Goal: Information Seeking & Learning: Learn about a topic

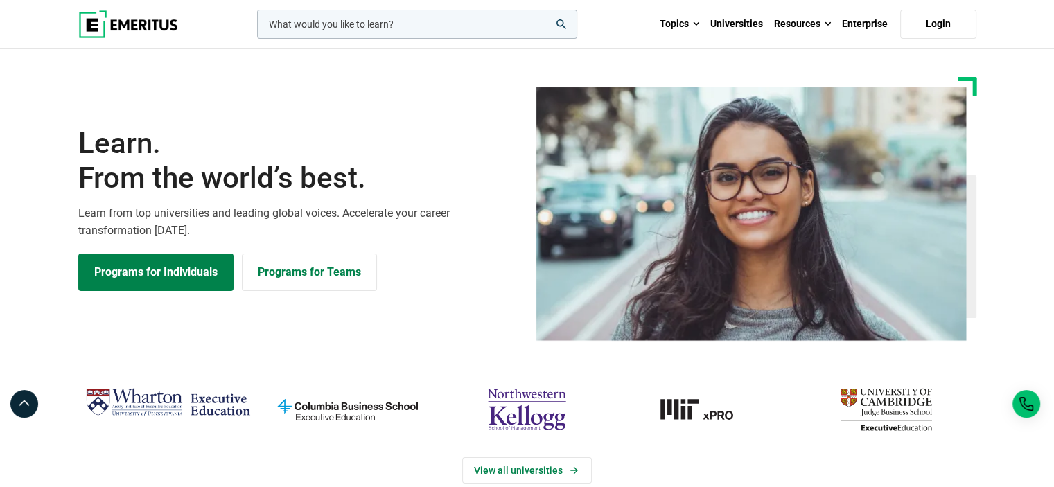
click at [562, 24] on icon "search" at bounding box center [561, 24] width 10 height 10
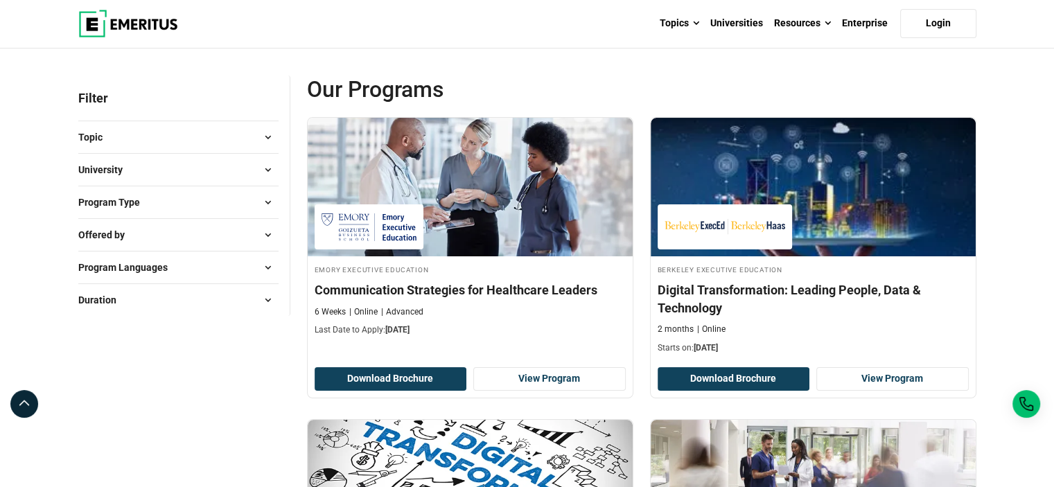
scroll to position [139, 0]
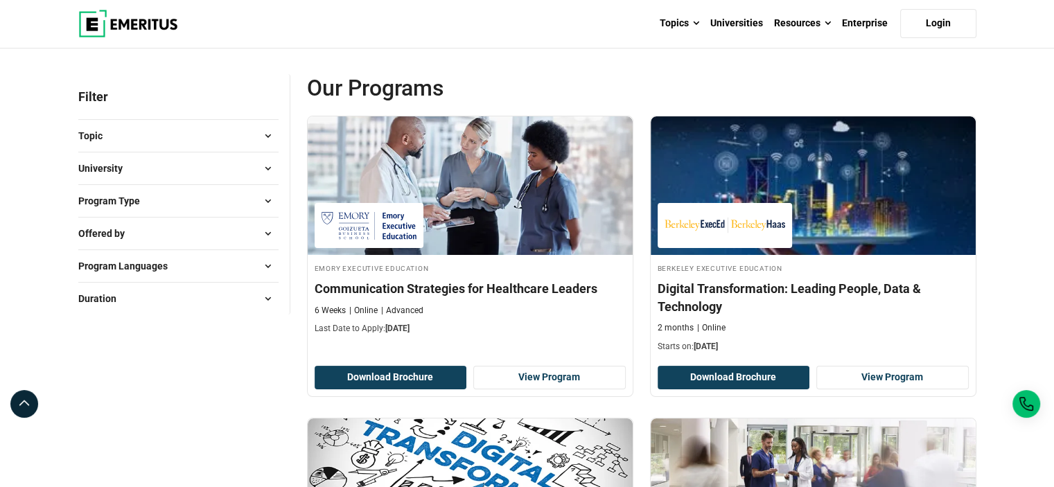
click at [263, 132] on span at bounding box center [268, 135] width 21 height 21
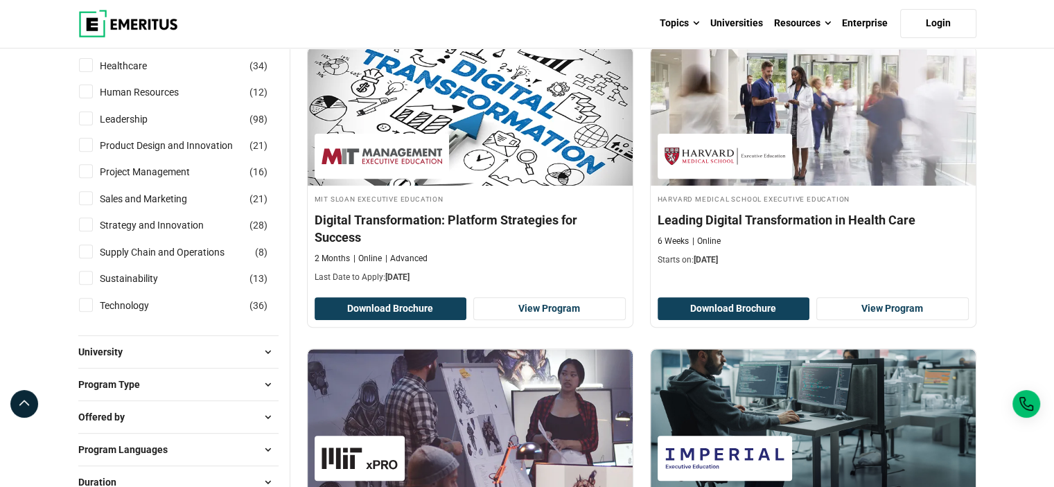
scroll to position [554, 0]
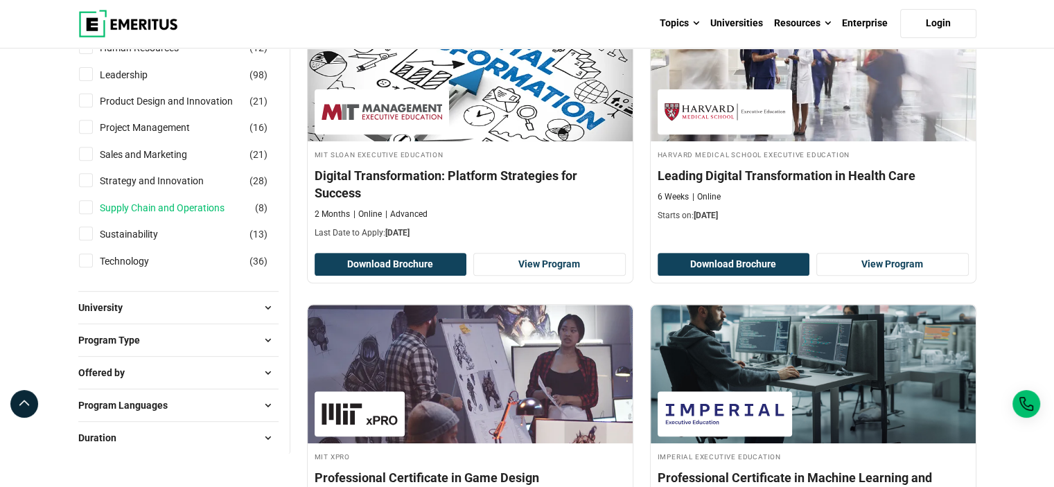
click at [198, 209] on link "Supply Chain and Operations" at bounding box center [176, 207] width 152 height 15
checkbox input "true"
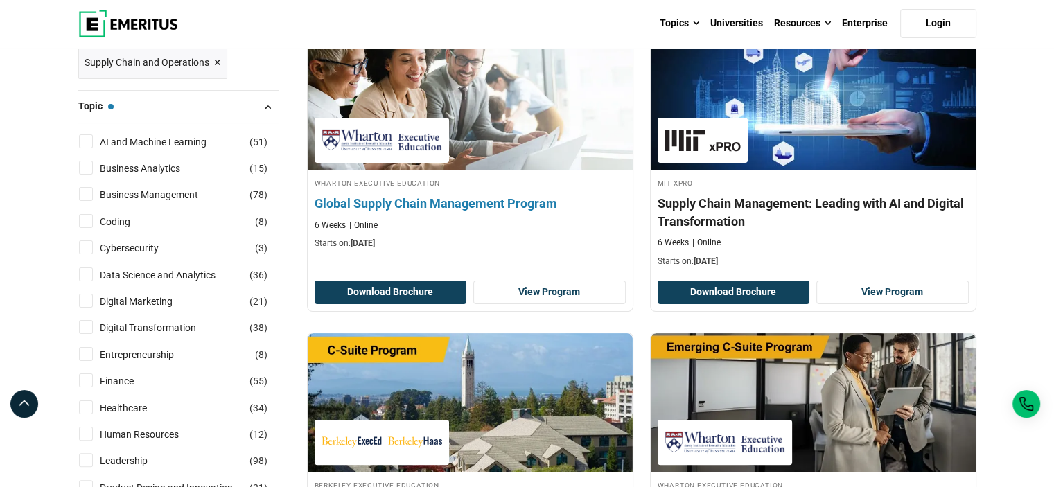
scroll to position [277, 0]
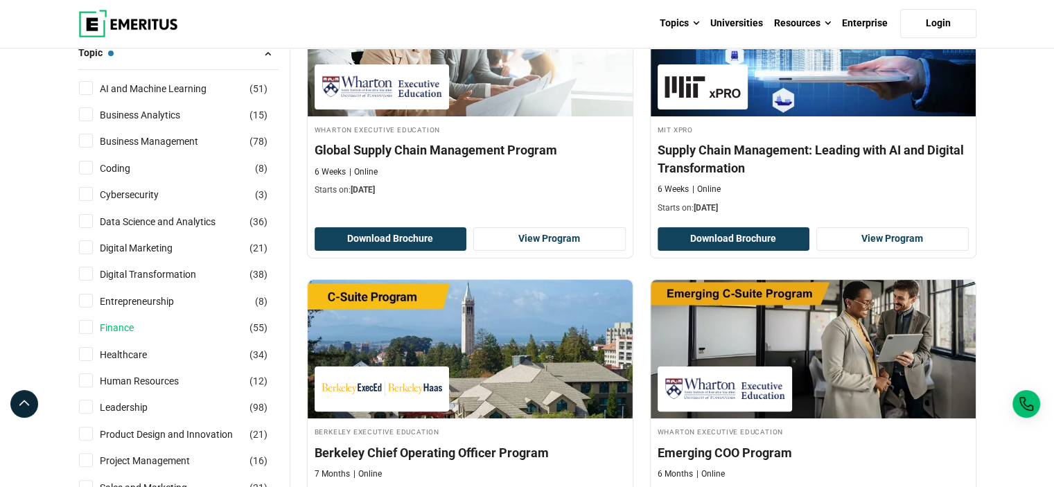
click at [120, 326] on link "Finance" at bounding box center [131, 327] width 62 height 15
checkbox input "true"
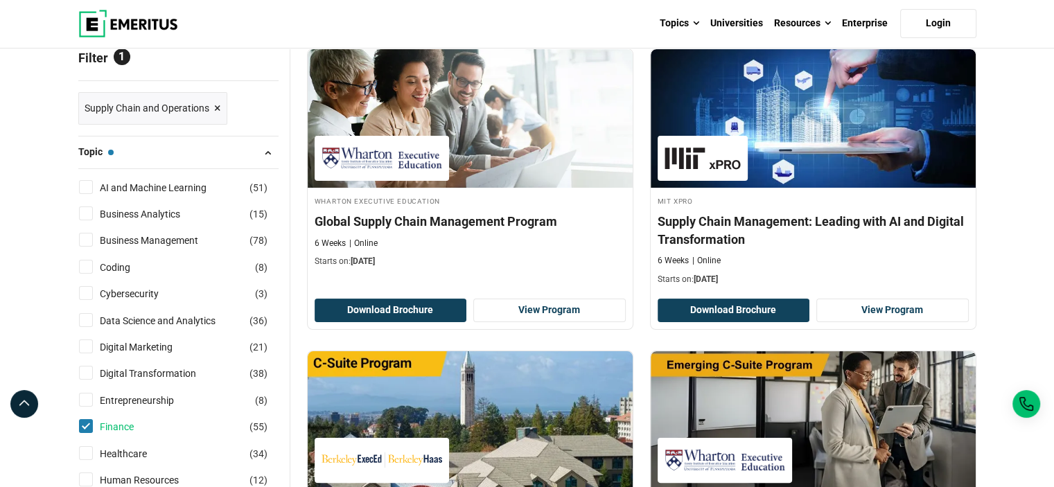
scroll to position [0, 0]
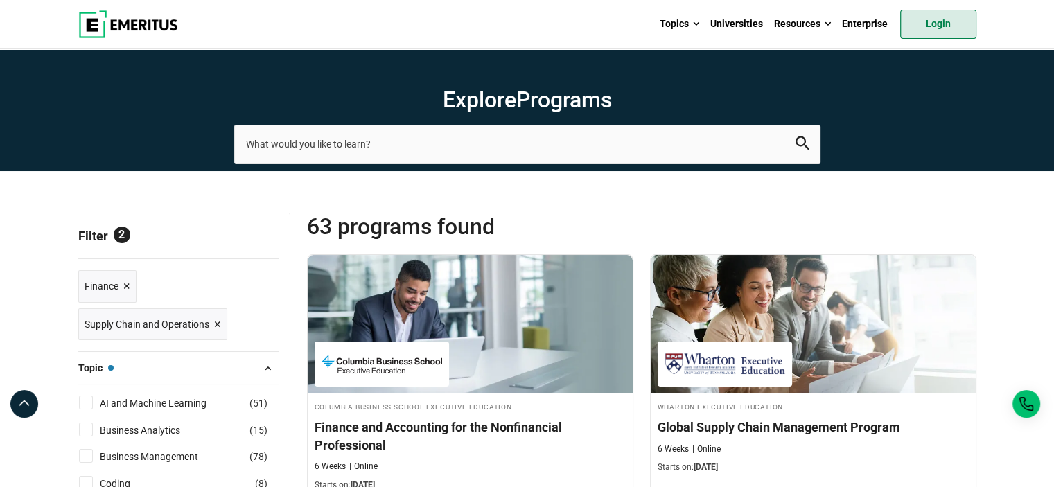
click at [937, 27] on link "Login" at bounding box center [938, 24] width 76 height 29
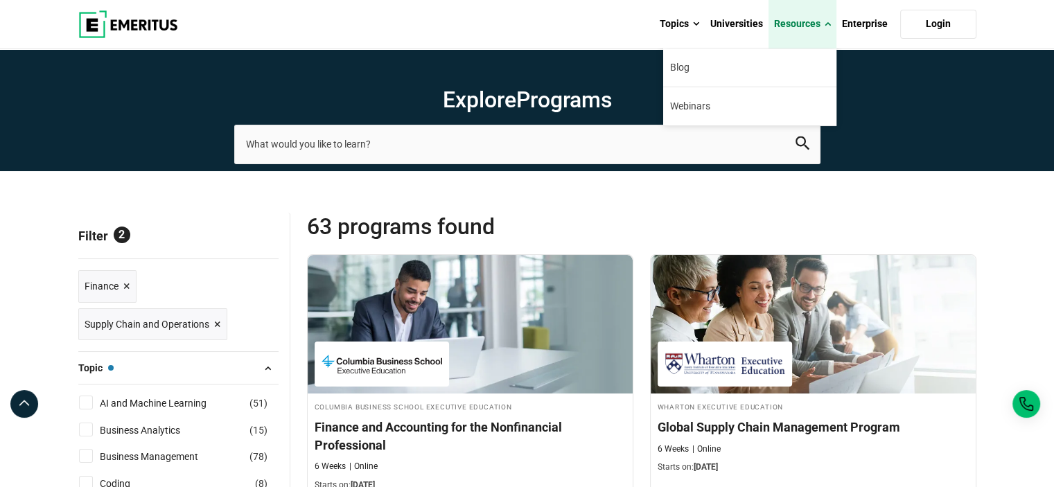
click at [824, 21] on link "Resources" at bounding box center [802, 24] width 68 height 49
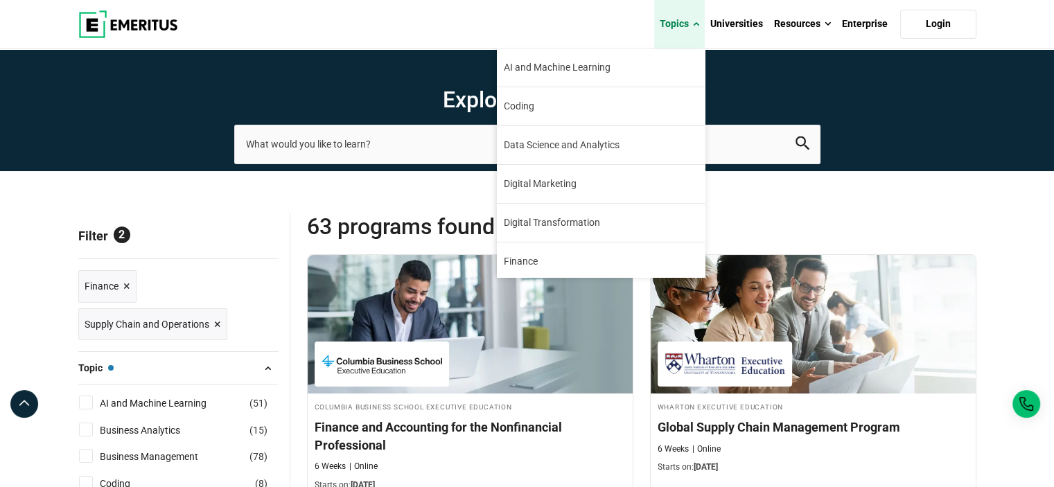
click at [701, 21] on link "Topics" at bounding box center [679, 24] width 51 height 49
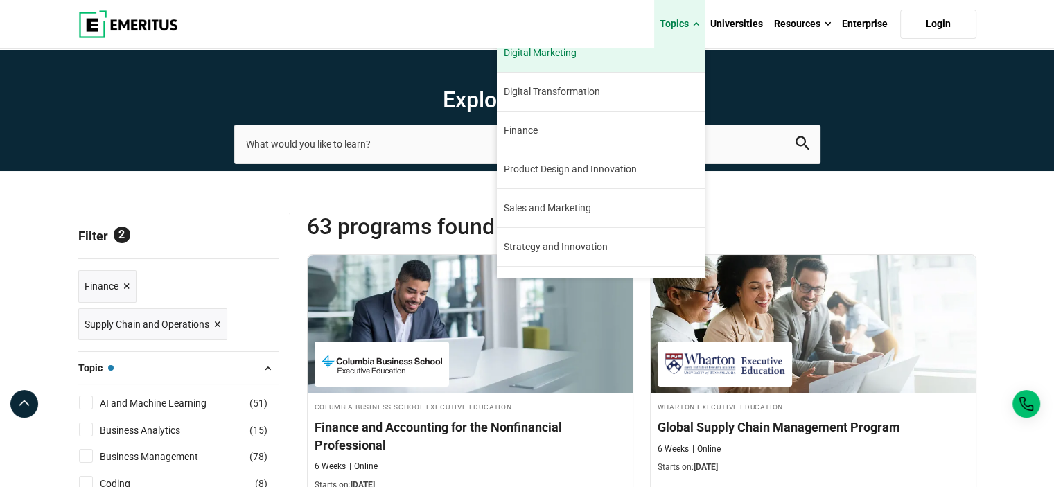
scroll to position [157, 0]
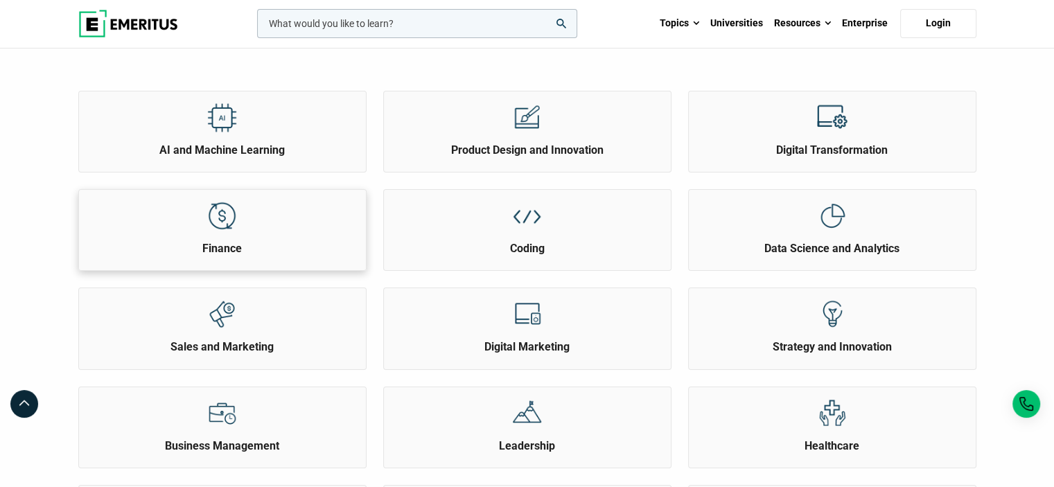
scroll to position [208, 0]
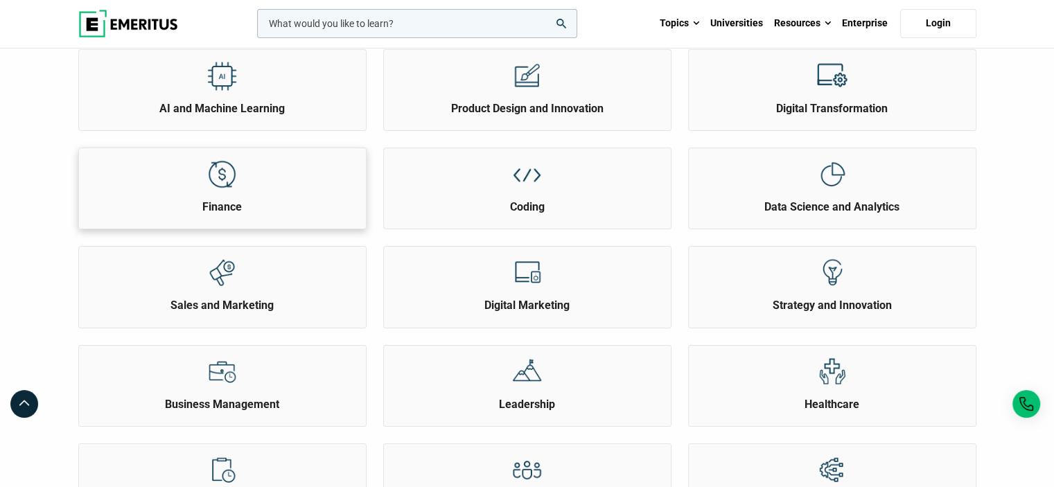
click at [227, 178] on img at bounding box center [221, 174] width 31 height 31
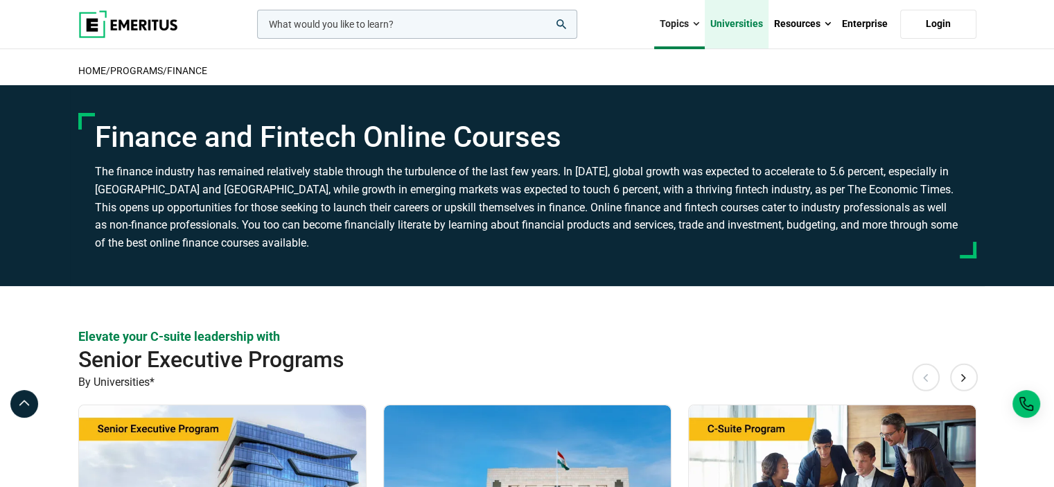
click at [748, 26] on link "Universities" at bounding box center [737, 24] width 64 height 49
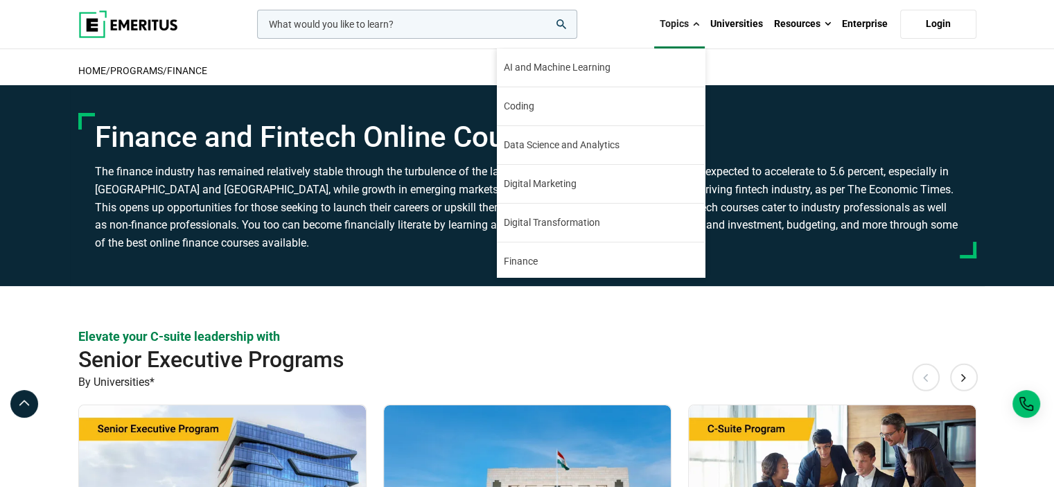
click at [698, 24] on span at bounding box center [696, 24] width 6 height 14
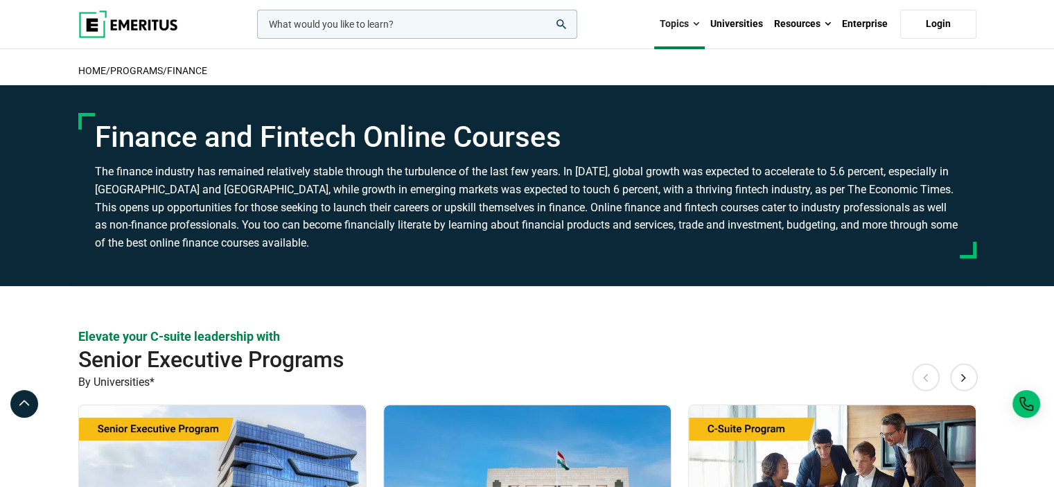
click at [698, 24] on span at bounding box center [696, 24] width 6 height 14
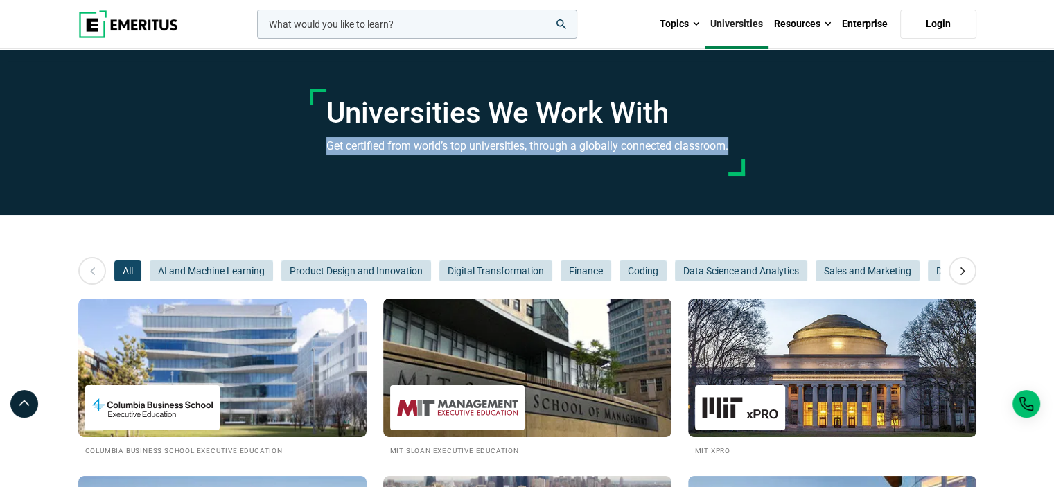
click at [704, 123] on div "Universities We Work With Get certified from world’s top universities, through …" at bounding box center [527, 132] width 1054 height 166
click at [740, 21] on link "Universities" at bounding box center [737, 24] width 64 height 49
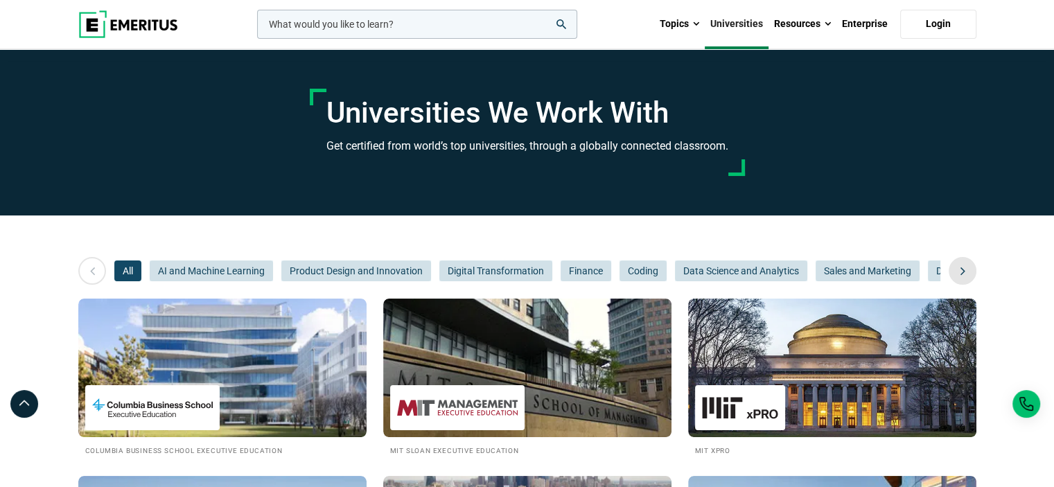
click at [967, 271] on icon at bounding box center [963, 270] width 24 height 25
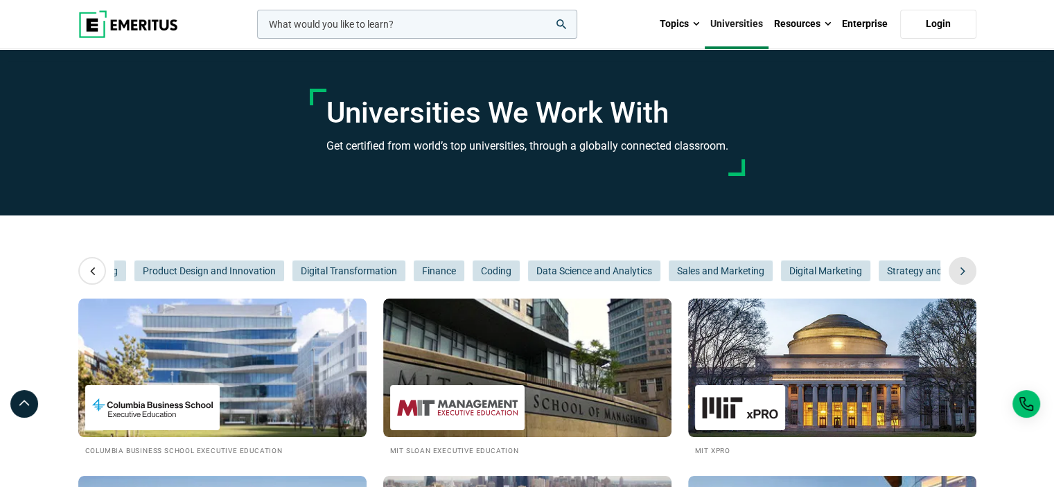
scroll to position [0, 208]
click at [967, 271] on icon at bounding box center [963, 270] width 24 height 25
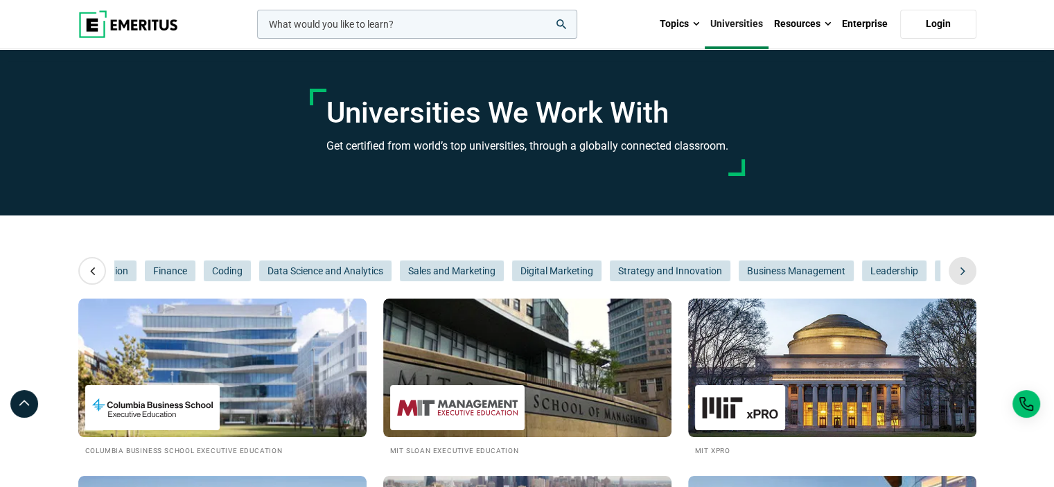
click at [967, 271] on icon at bounding box center [963, 270] width 24 height 25
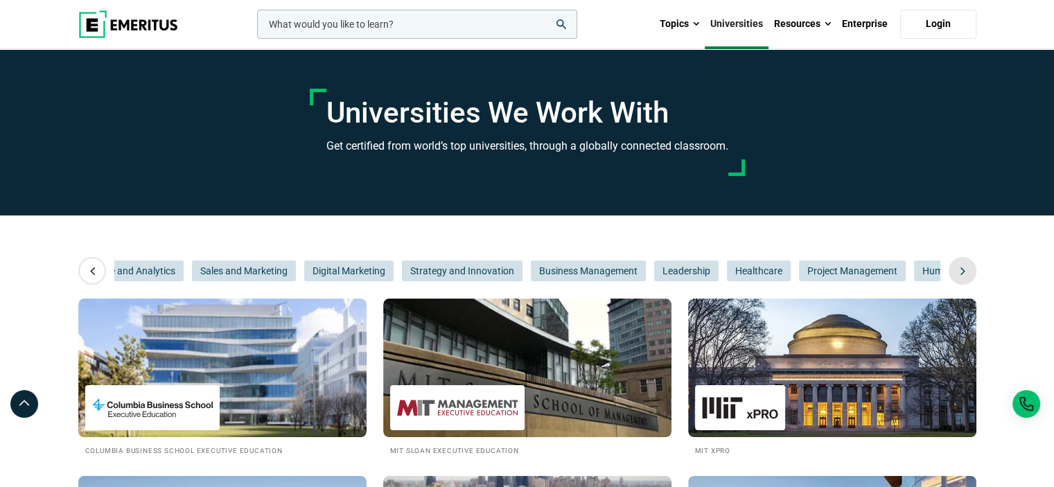
click at [967, 271] on icon at bounding box center [963, 270] width 24 height 25
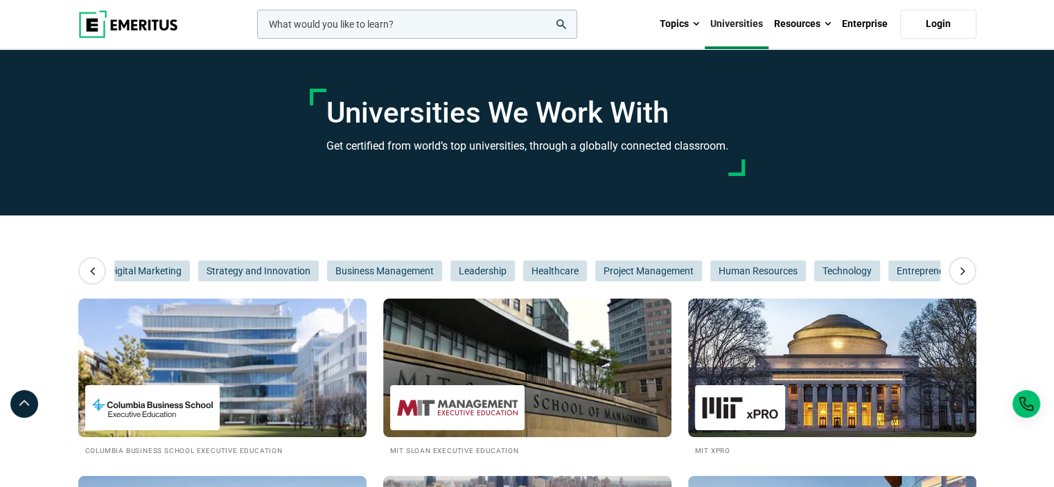
scroll to position [0, 831]
click at [944, 268] on div "All AI and Machine Learning Product Design and Innovation Digital Transformatio…" at bounding box center [527, 271] width 898 height 28
